Goal: Book appointment/travel/reservation

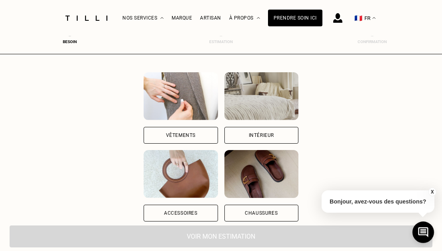
scroll to position [75, 0]
click at [287, 131] on div "Intérieur" at bounding box center [261, 135] width 74 height 17
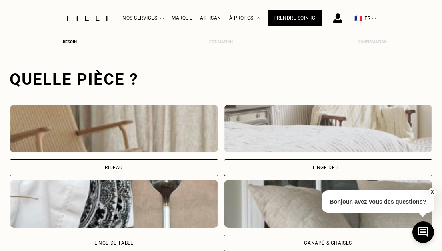
scroll to position [245, 3]
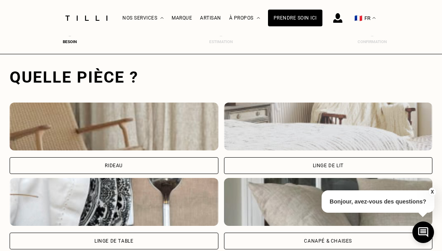
click at [157, 165] on div "Rideau" at bounding box center [114, 165] width 209 height 17
select select "FR"
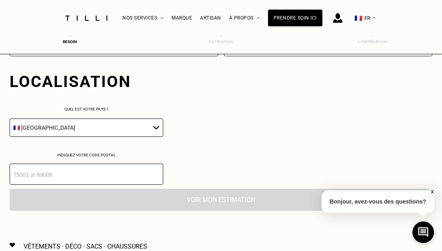
scroll to position [444, 3]
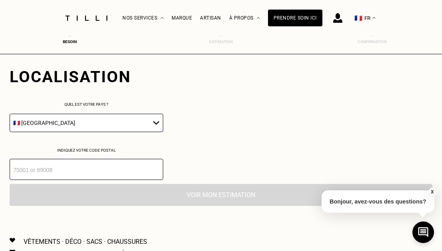
click at [121, 174] on input "number" at bounding box center [86, 169] width 153 height 21
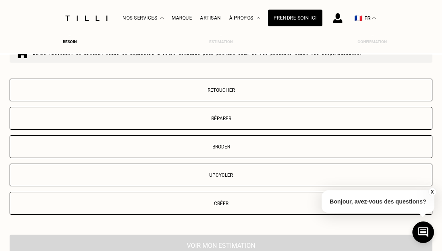
scroll to position [631, 3]
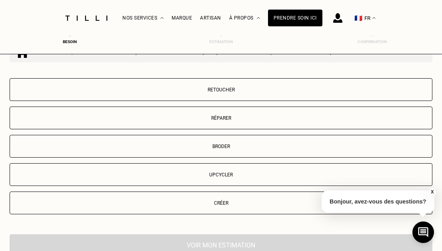
type input "92700"
click at [235, 87] on button "Retoucher" at bounding box center [221, 89] width 422 height 23
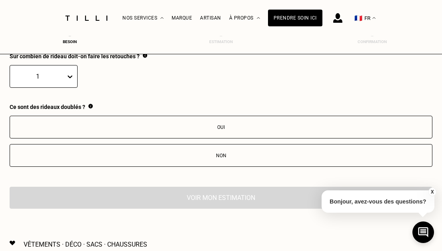
scroll to position [812, 3]
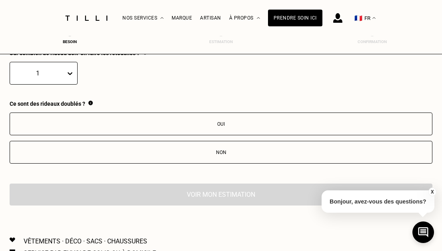
click at [233, 122] on button "Oui" at bounding box center [221, 124] width 422 height 23
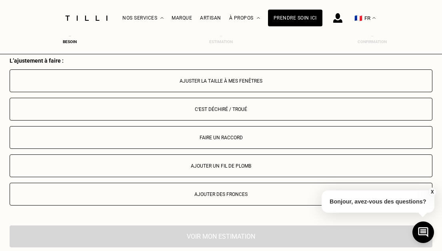
scroll to position [943, 3]
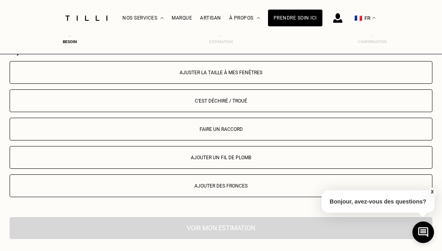
click at [261, 76] on div "Ajuster la taille à mes fenêtres" at bounding box center [221, 73] width 414 height 6
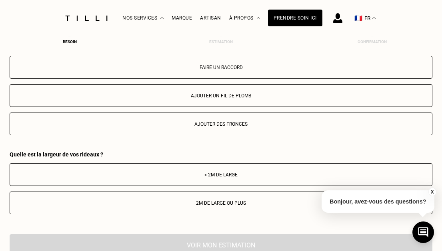
scroll to position [1005, 3]
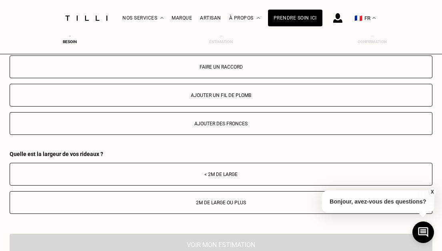
click at [259, 176] on div "< 2m de large" at bounding box center [221, 175] width 414 height 6
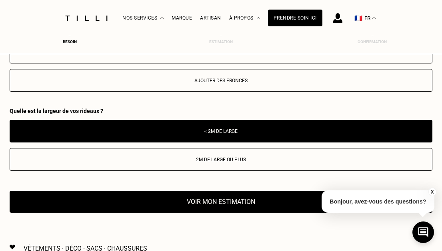
scroll to position [1049, 3]
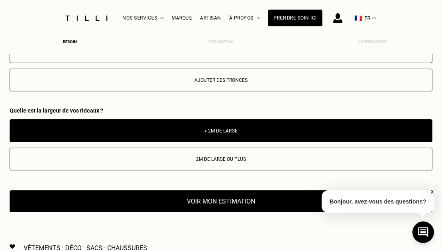
click at [249, 204] on button "Voir mon estimation" at bounding box center [221, 202] width 422 height 22
